Goal: Transaction & Acquisition: Purchase product/service

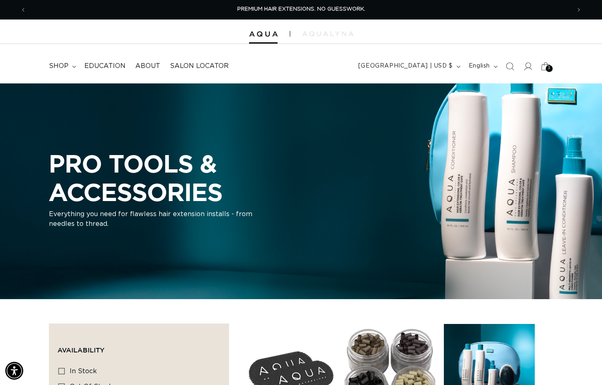
click at [546, 68] on div "3 3" at bounding box center [548, 68] width 7 height 7
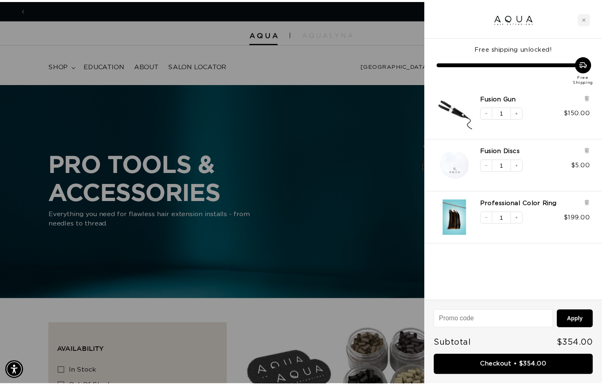
scroll to position [0, 550]
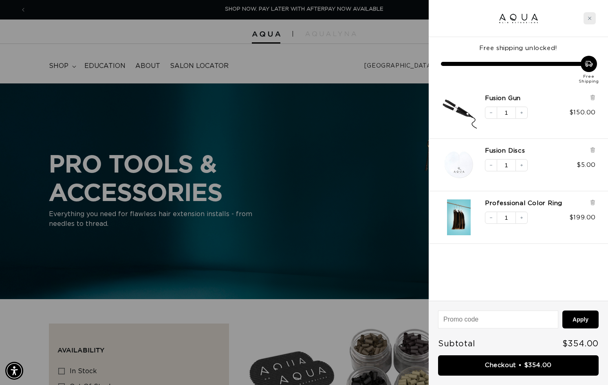
click at [588, 18] on icon "Close cart" at bounding box center [589, 18] width 4 height 4
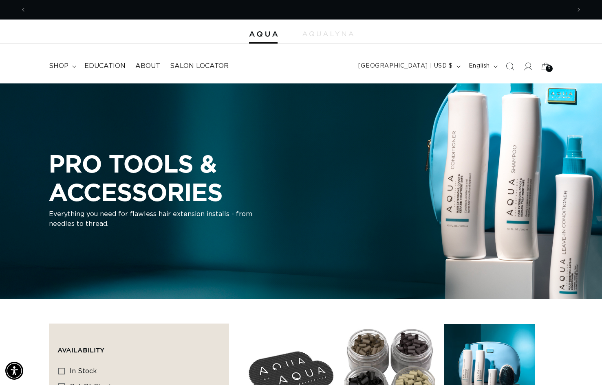
scroll to position [0, 544]
click at [72, 68] on summary "shop" at bounding box center [61, 66] width 35 height 18
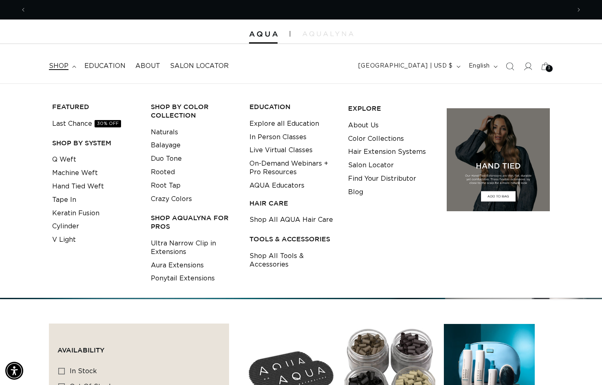
scroll to position [0, 0]
click at [58, 213] on link "Keratin Fusion" at bounding box center [75, 213] width 47 height 13
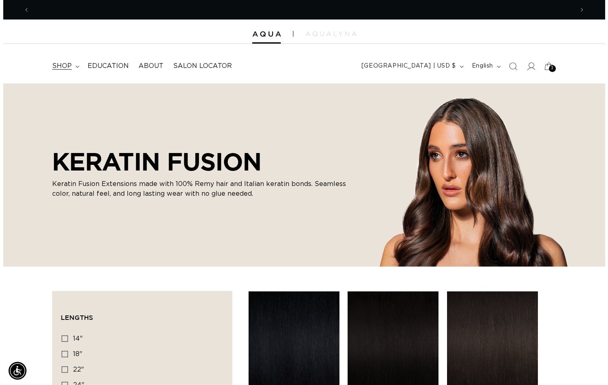
scroll to position [0, 1087]
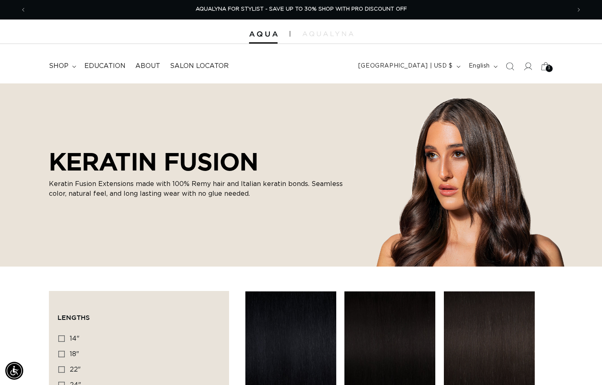
click at [543, 70] on icon at bounding box center [545, 66] width 19 height 19
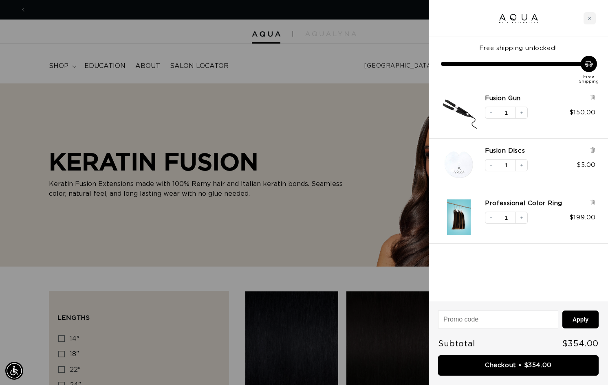
scroll to position [0, 550]
